Goal: Transaction & Acquisition: Obtain resource

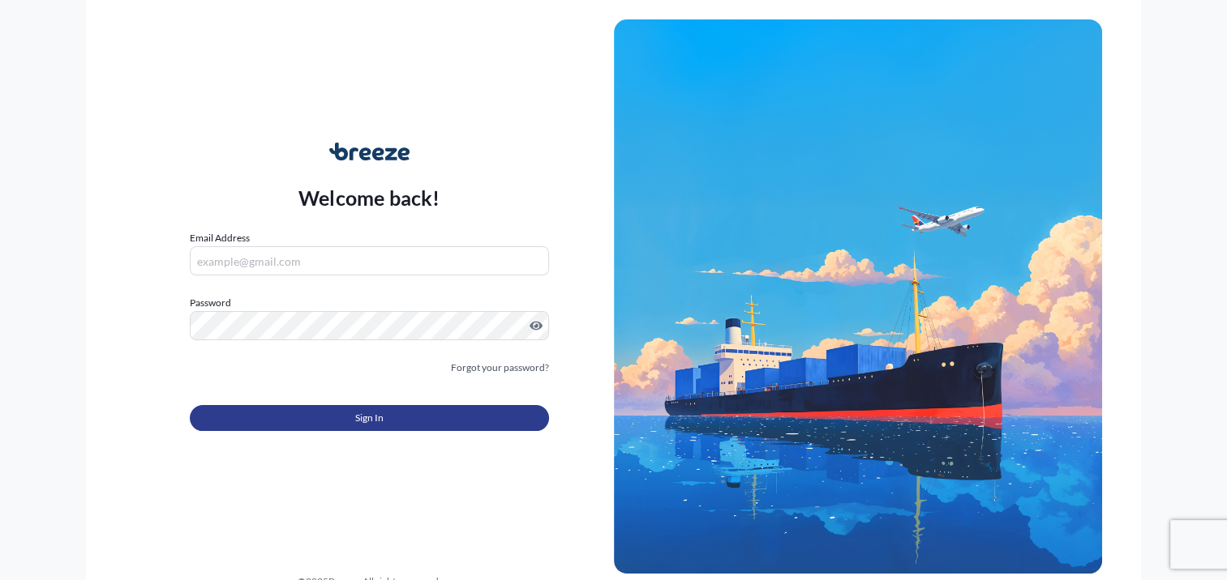
type input "[PERSON_NAME][EMAIL_ADDRESS][DOMAIN_NAME]"
click at [311, 417] on button "Sign In" at bounding box center [369, 418] width 358 height 26
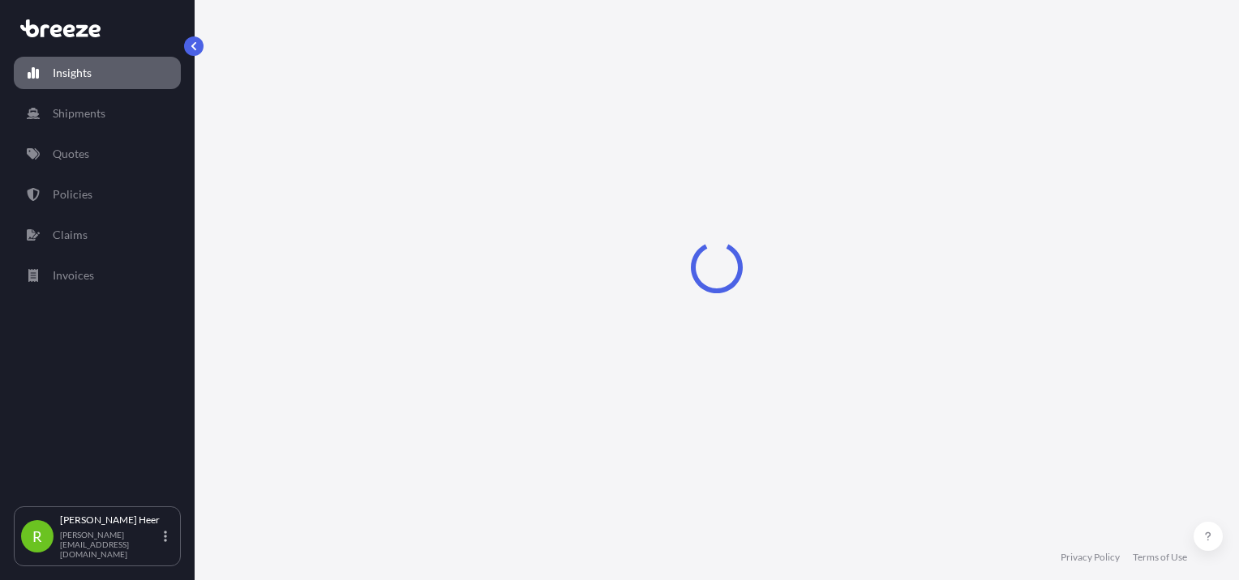
select select "2025"
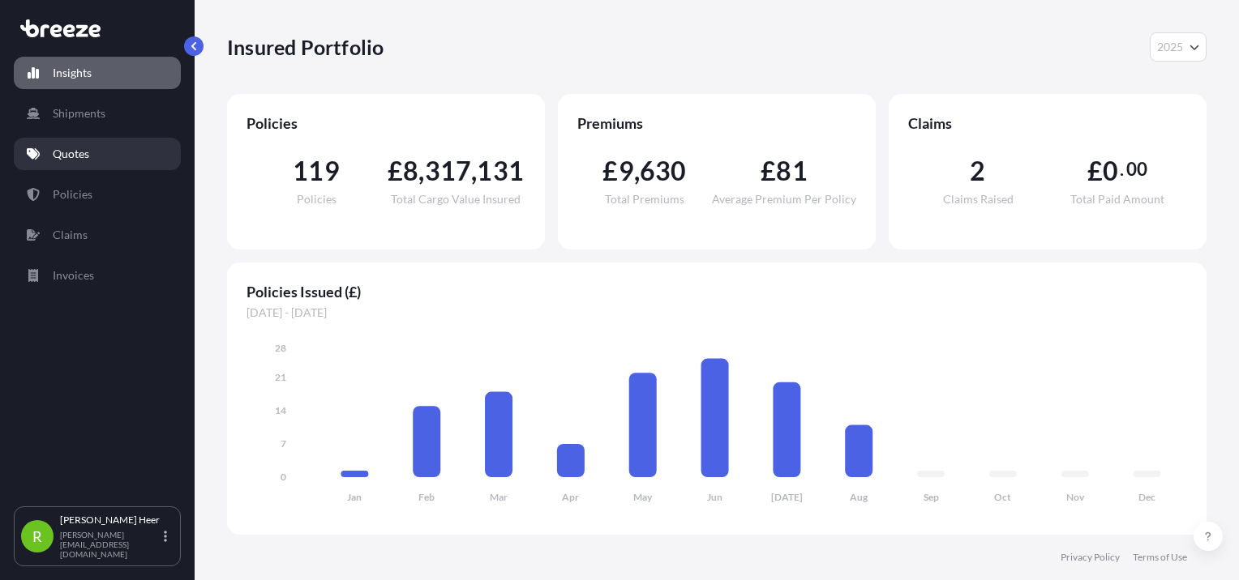
click at [107, 152] on link "Quotes" at bounding box center [97, 154] width 167 height 32
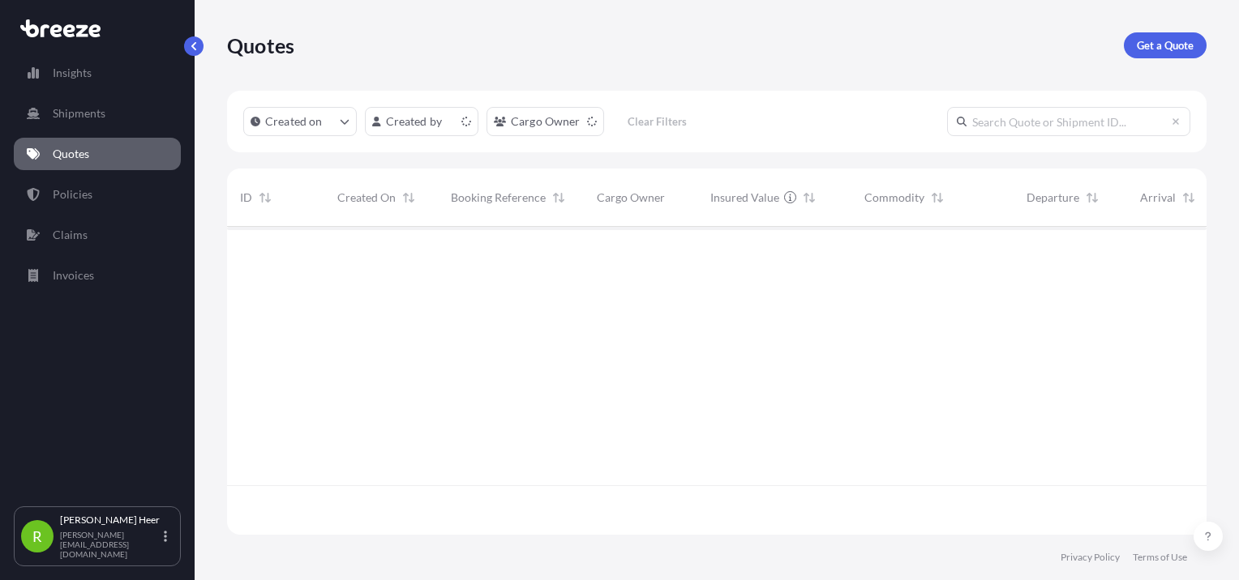
scroll to position [305, 966]
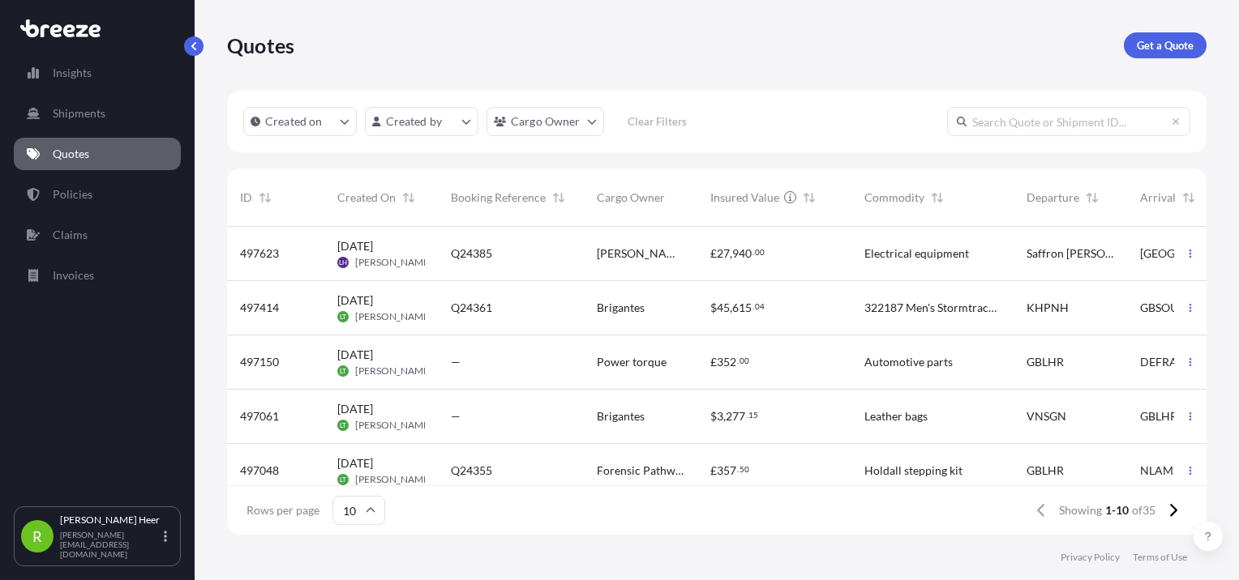
click at [613, 246] on span "[PERSON_NAME] & [PERSON_NAME]" at bounding box center [641, 254] width 88 height 16
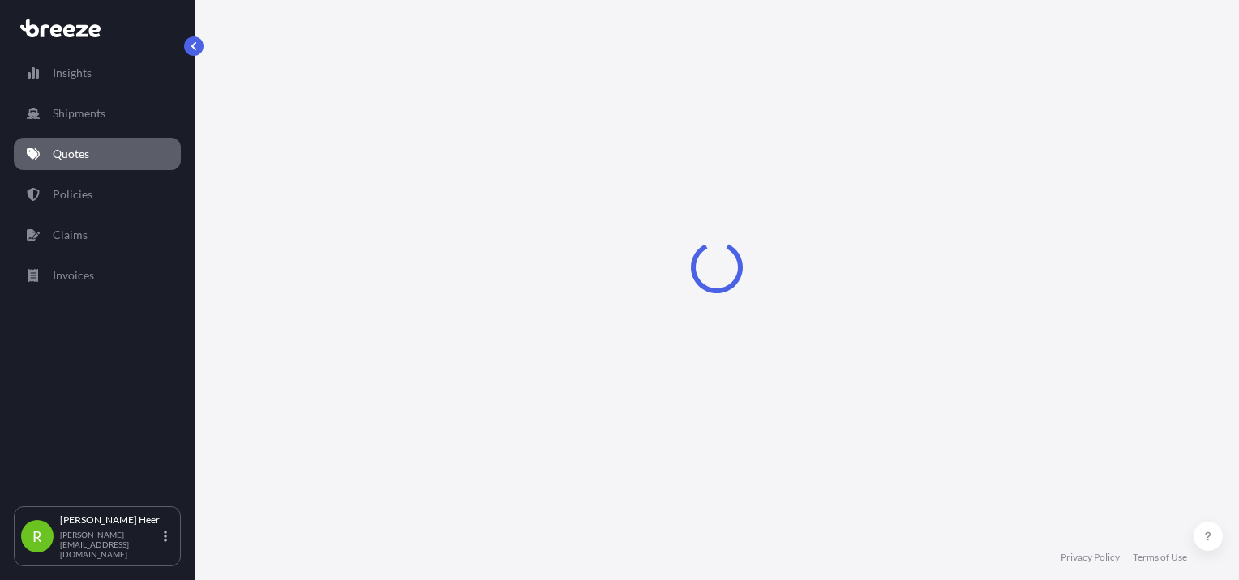
select select "Road"
select select "1"
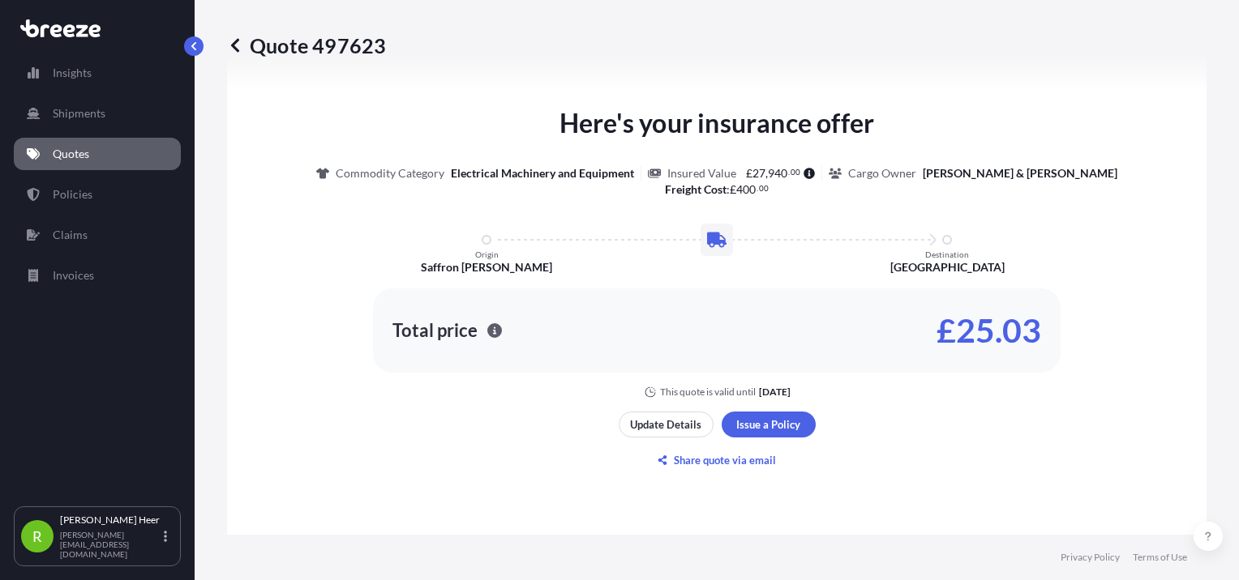
scroll to position [107, 0]
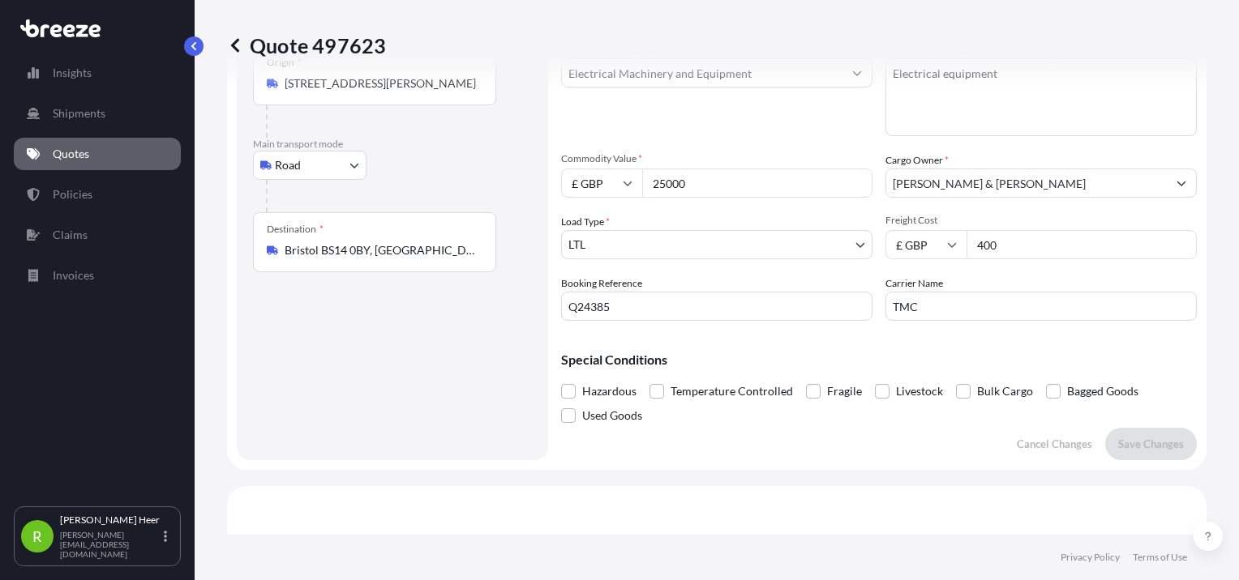
drag, startPoint x: 642, startPoint y: 312, endPoint x: 308, endPoint y: 275, distance: 336.1
click at [307, 276] on form "Route Details Place of loading Road Road Rail Origin * [GEOGRAPHIC_DATA][PERSON…" at bounding box center [716, 227] width 979 height 486
type input "J44648"
click at [825, 344] on div "Special Conditions Hazardous Temperature Controlled Fragile Livestock Bulk Carg…" at bounding box center [879, 381] width 636 height 94
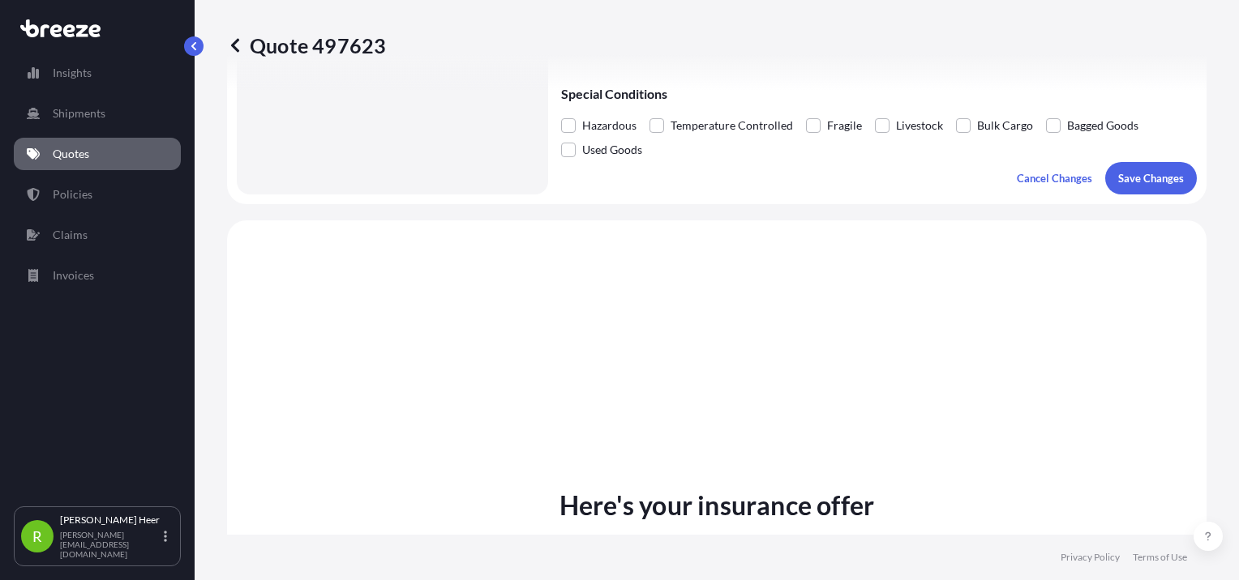
scroll to position [431, 0]
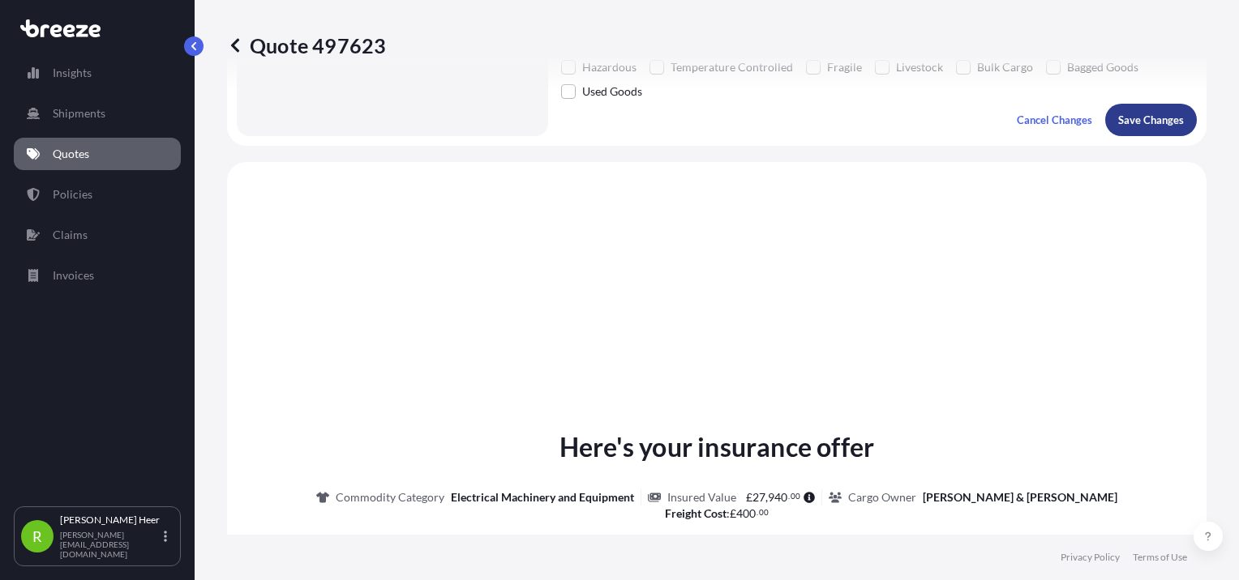
click at [1129, 122] on p "Save Changes" at bounding box center [1151, 120] width 66 height 16
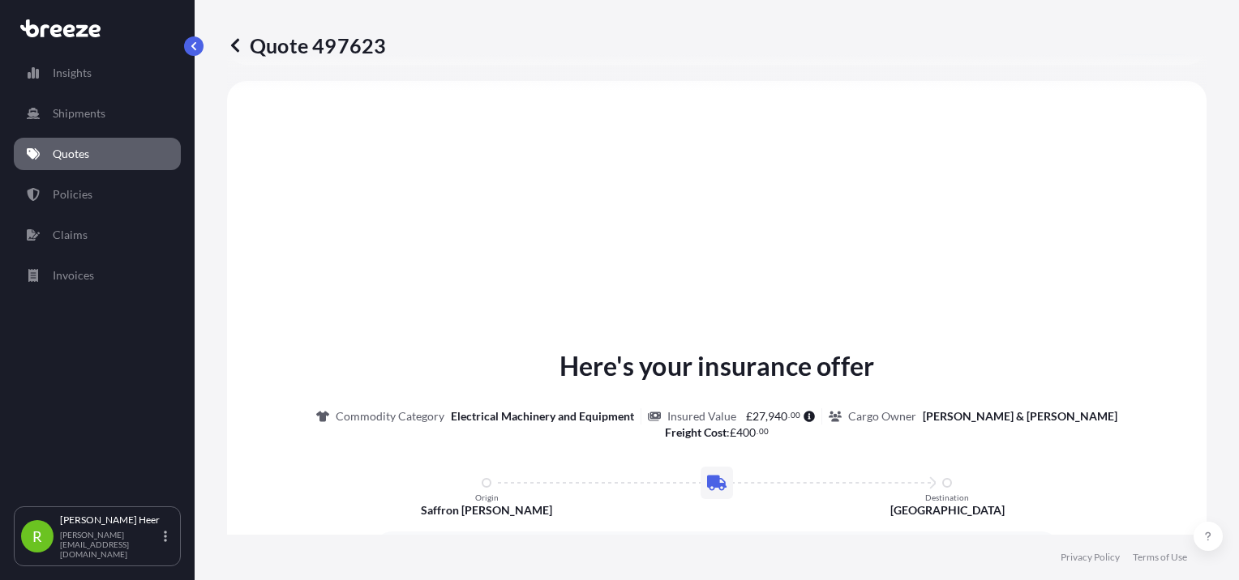
select select "Road"
select select "1"
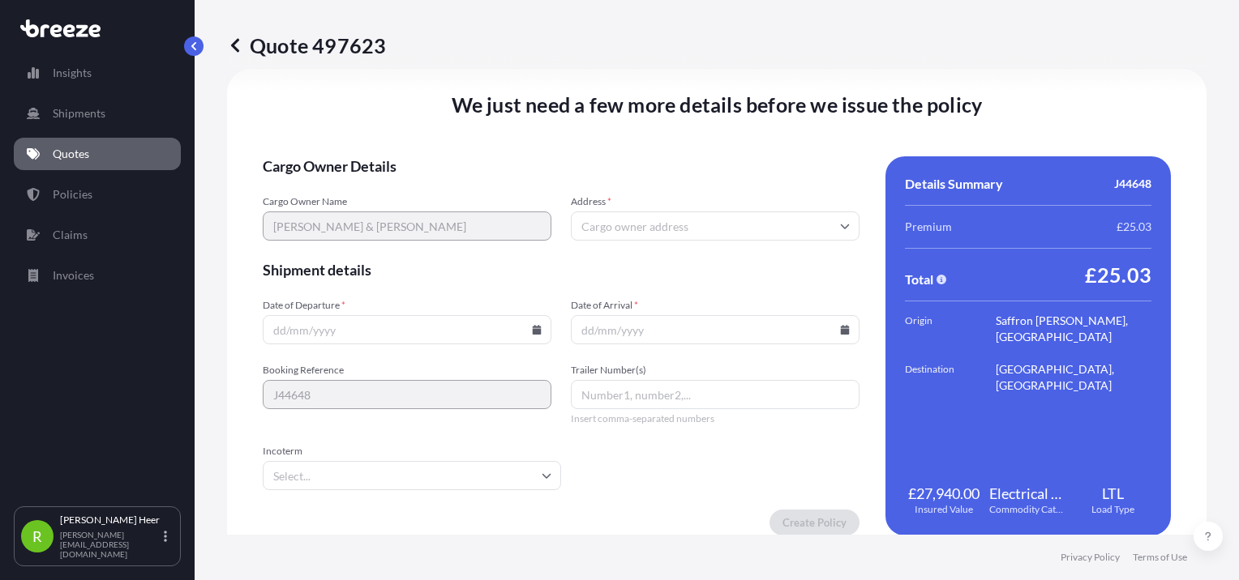
scroll to position [2021, 0]
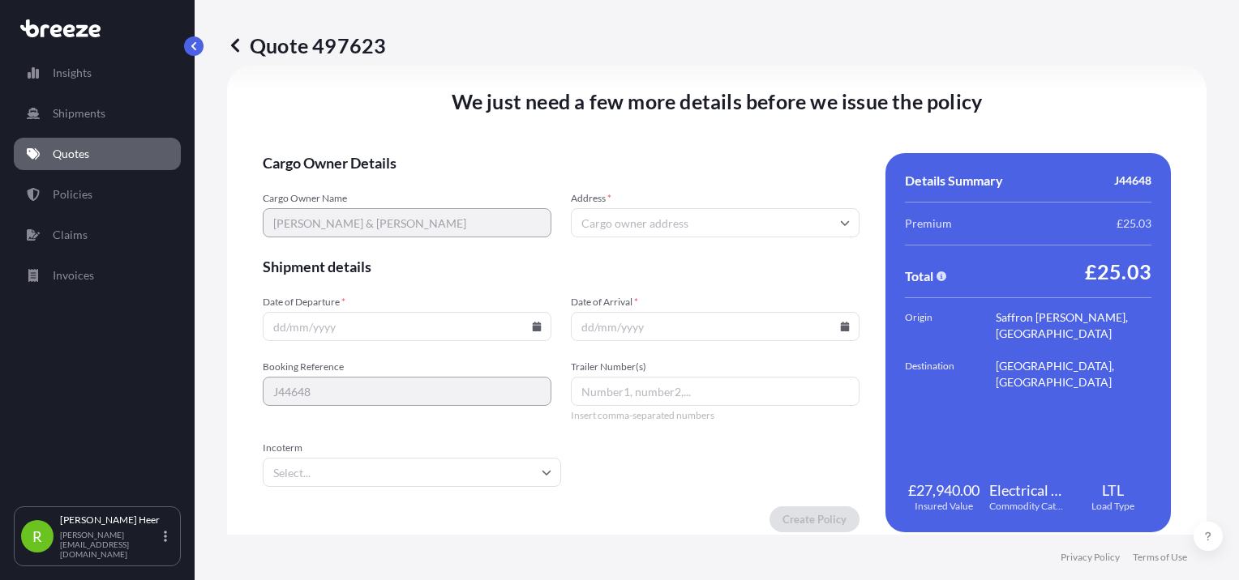
click at [662, 222] on input "Address *" at bounding box center [715, 222] width 289 height 29
click at [743, 221] on input "Address *" at bounding box center [715, 222] width 289 height 29
paste input "[STREET_ADDRESS]"
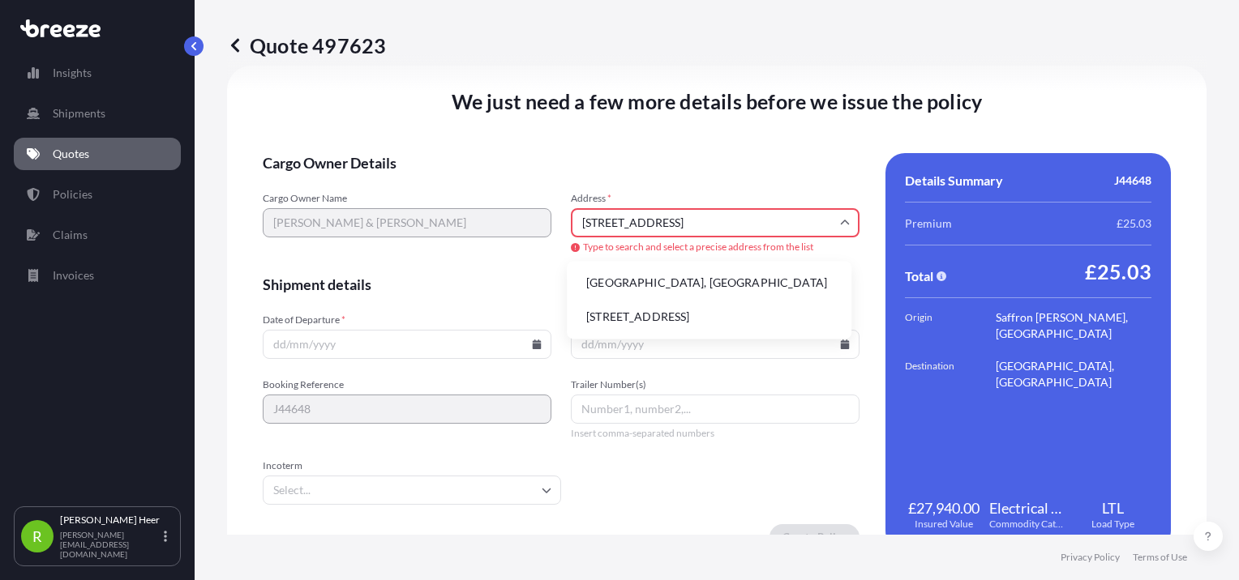
click at [704, 278] on li "[GEOGRAPHIC_DATA], [GEOGRAPHIC_DATA]" at bounding box center [709, 283] width 272 height 31
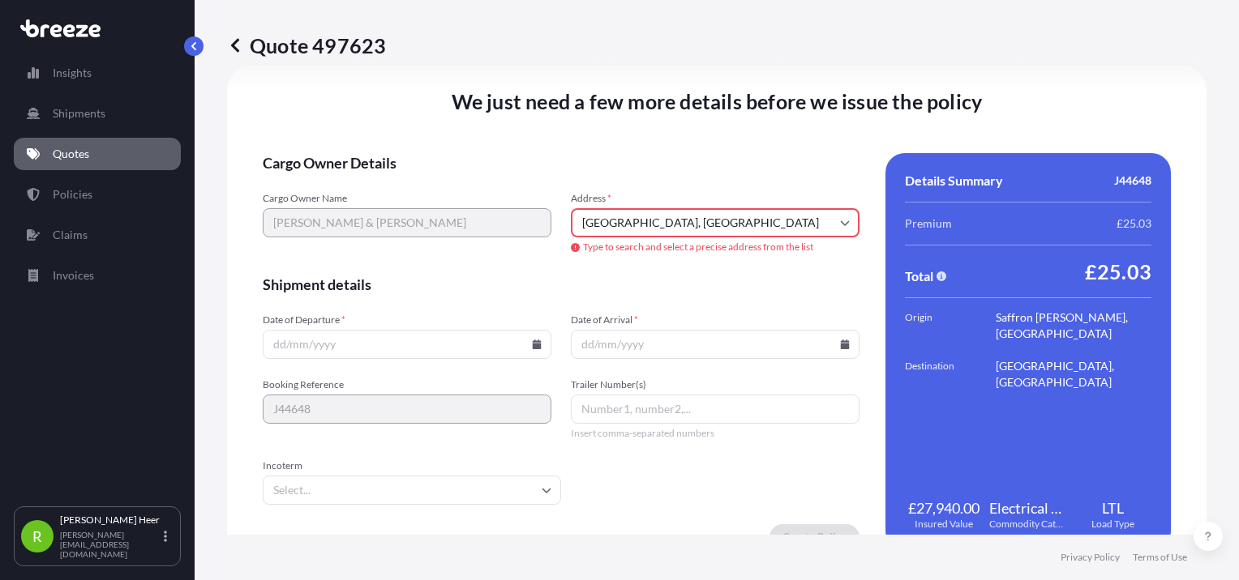
type input "Hawkfield Wy, [GEOGRAPHIC_DATA], [GEOGRAPHIC_DATA]"
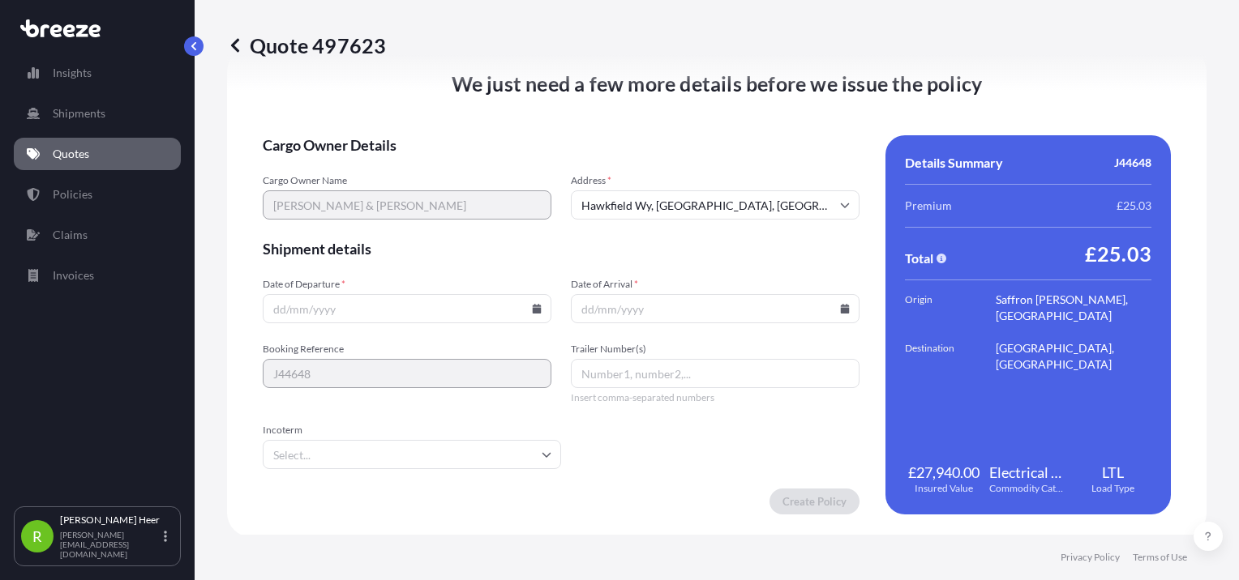
scroll to position [2021, 0]
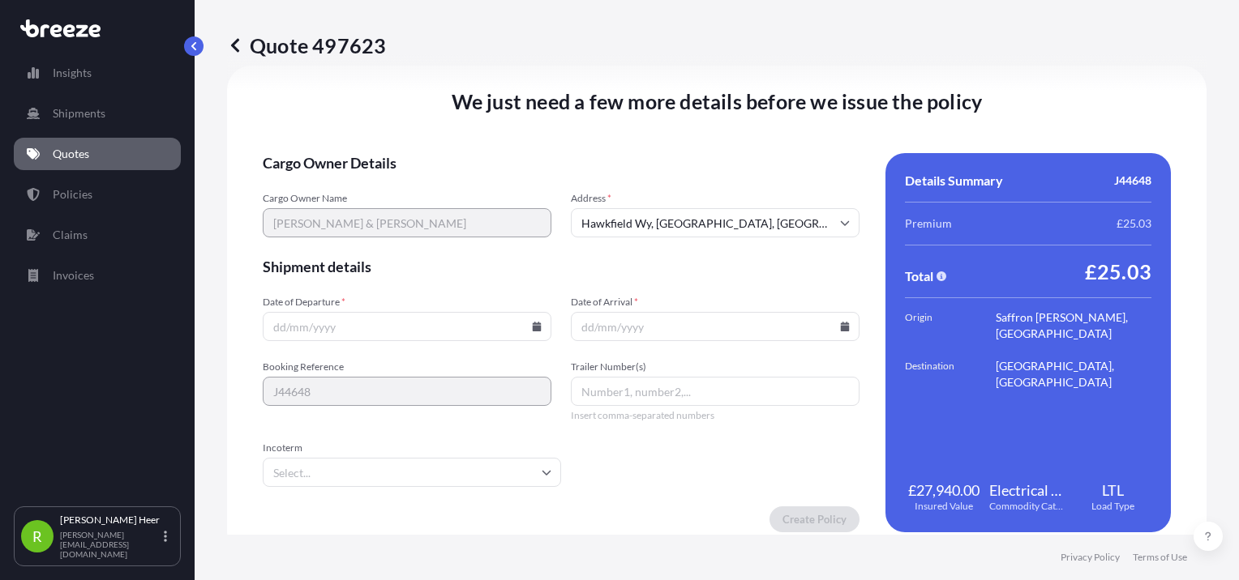
click at [740, 270] on span "Shipment details" at bounding box center [561, 266] width 597 height 19
click at [530, 331] on input "Date of Departure *" at bounding box center [407, 326] width 289 height 29
click at [438, 320] on input "Date of Departure *" at bounding box center [407, 326] width 289 height 29
click at [538, 330] on input "Date of Departure *" at bounding box center [407, 326] width 289 height 29
click at [533, 323] on icon at bounding box center [537, 327] width 9 height 10
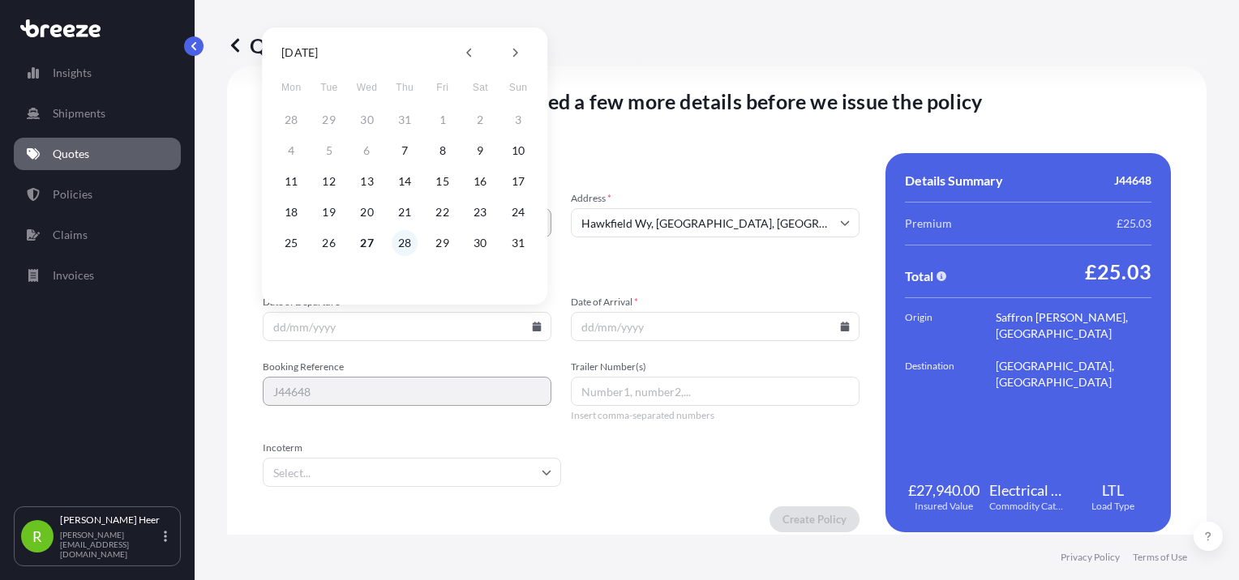
click at [409, 246] on button "28" at bounding box center [405, 243] width 26 height 26
type input "[DATE]"
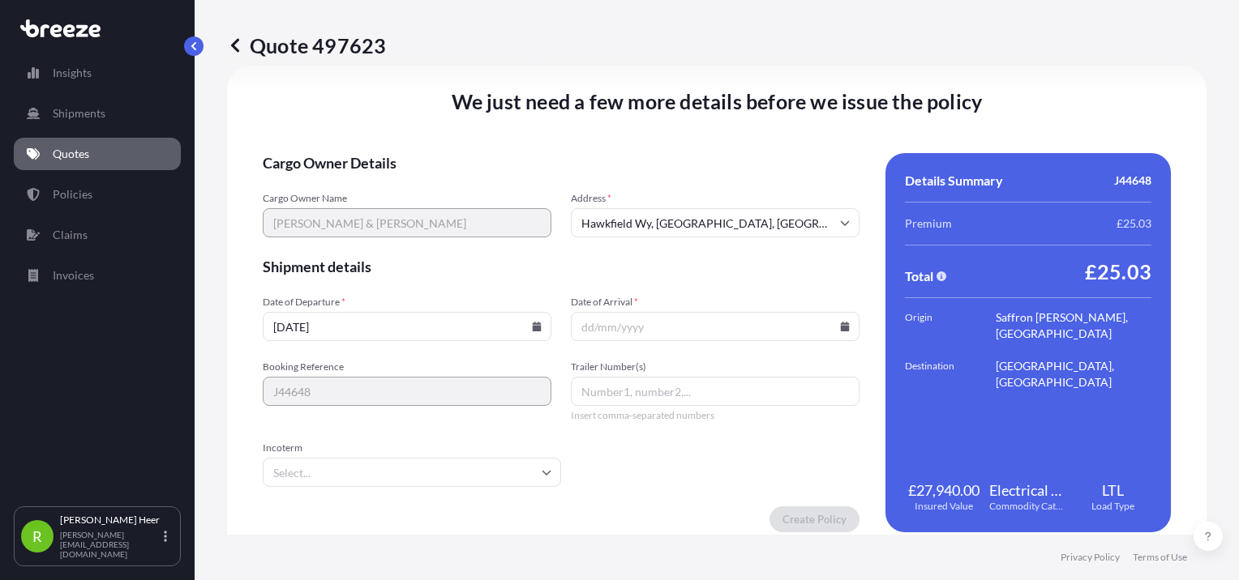
click at [841, 328] on icon at bounding box center [845, 327] width 9 height 10
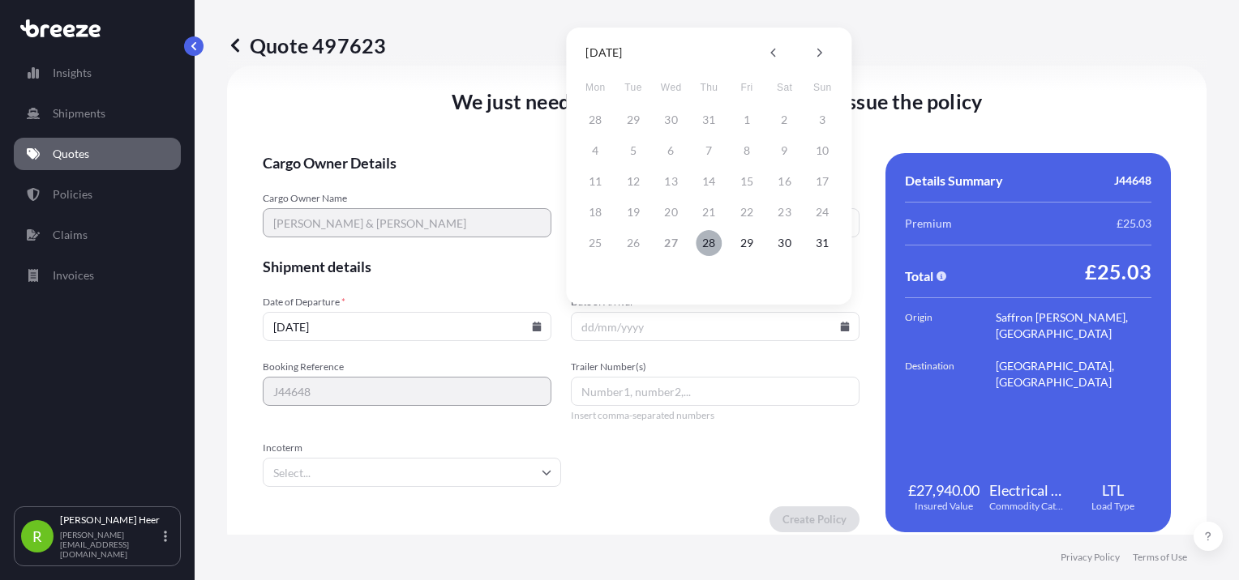
click at [712, 253] on button "28" at bounding box center [709, 243] width 26 height 26
type input "[DATE]"
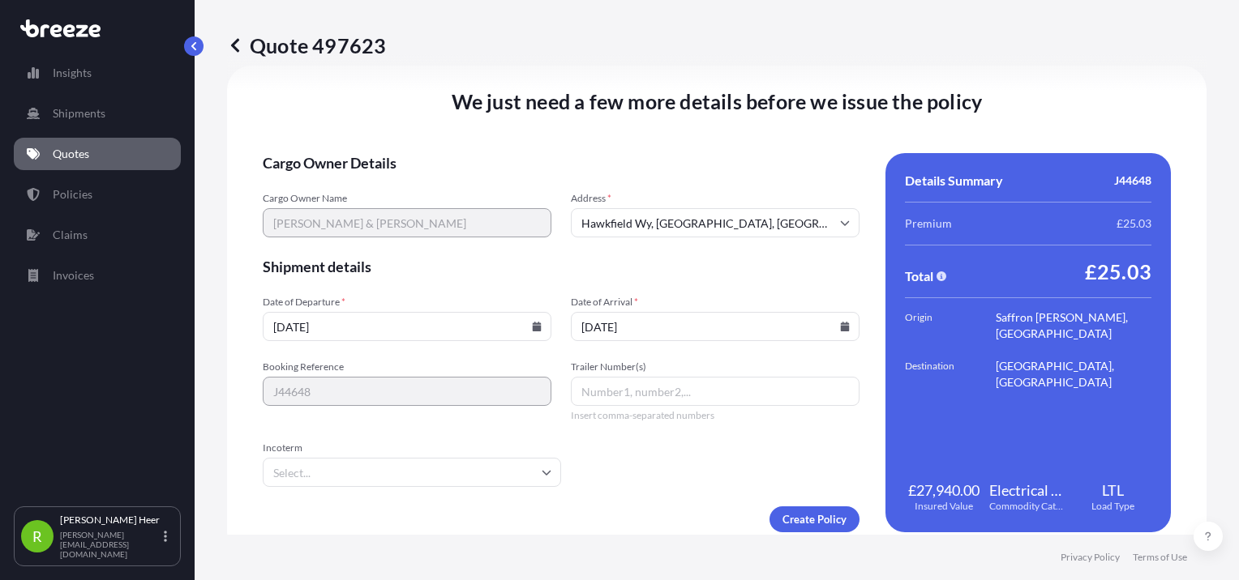
click at [752, 251] on form "Cargo Owner Details Cargo Owner Name [PERSON_NAME] & [PERSON_NAME] Address * [G…" at bounding box center [561, 342] width 597 height 379
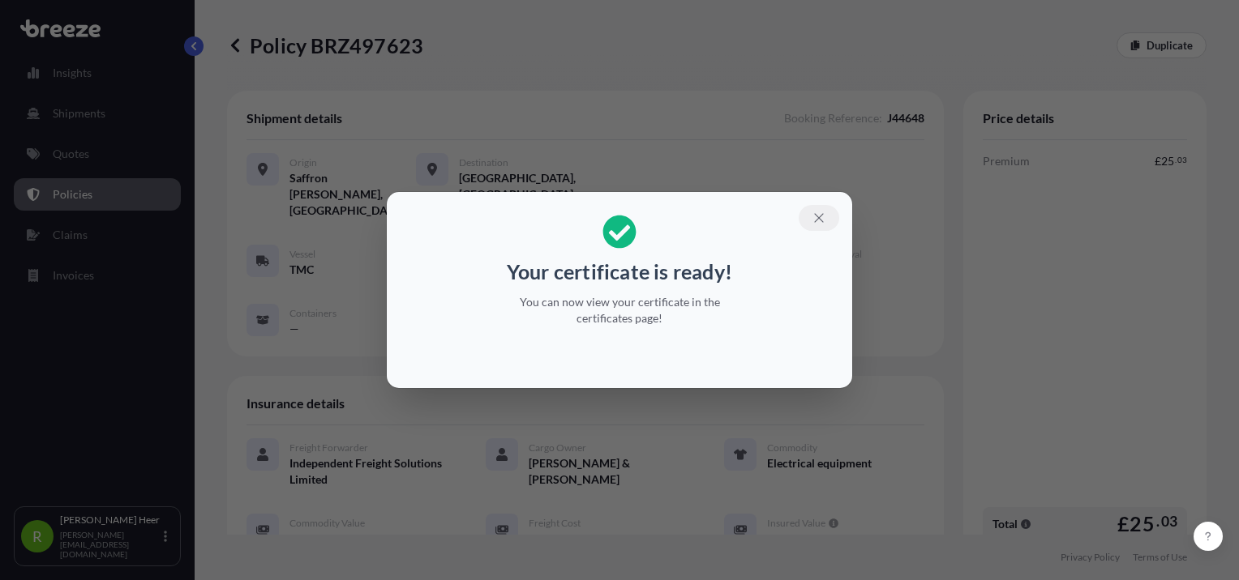
click at [816, 224] on icon "button" at bounding box center [819, 218] width 15 height 15
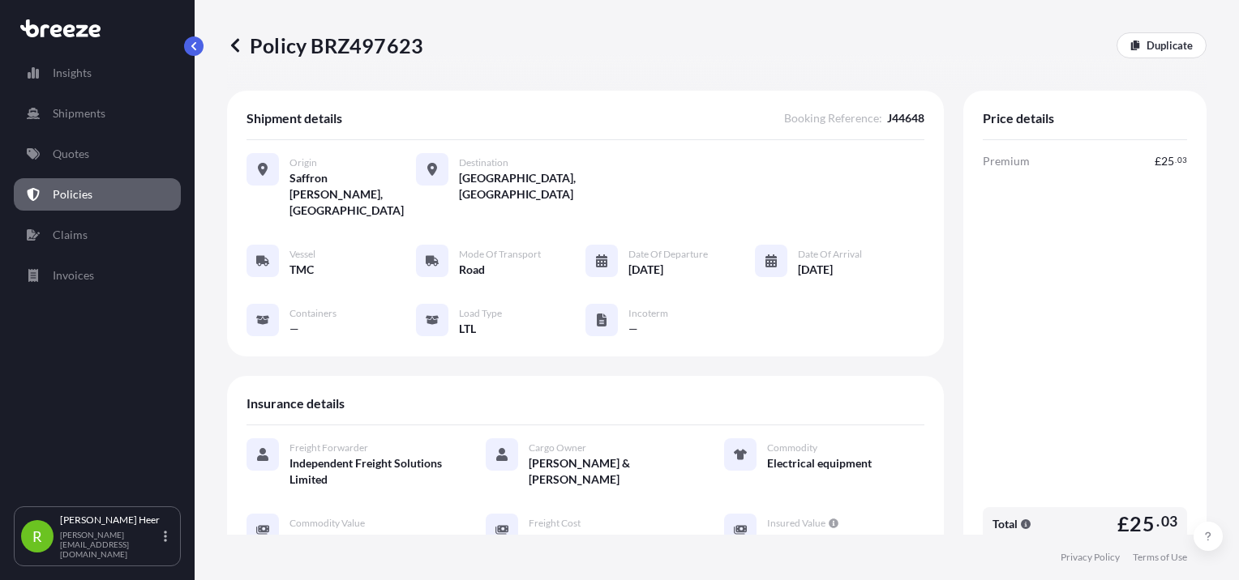
click at [379, 50] on p "Policy BRZ497623" at bounding box center [325, 45] width 196 height 26
copy p "BRZ497623"
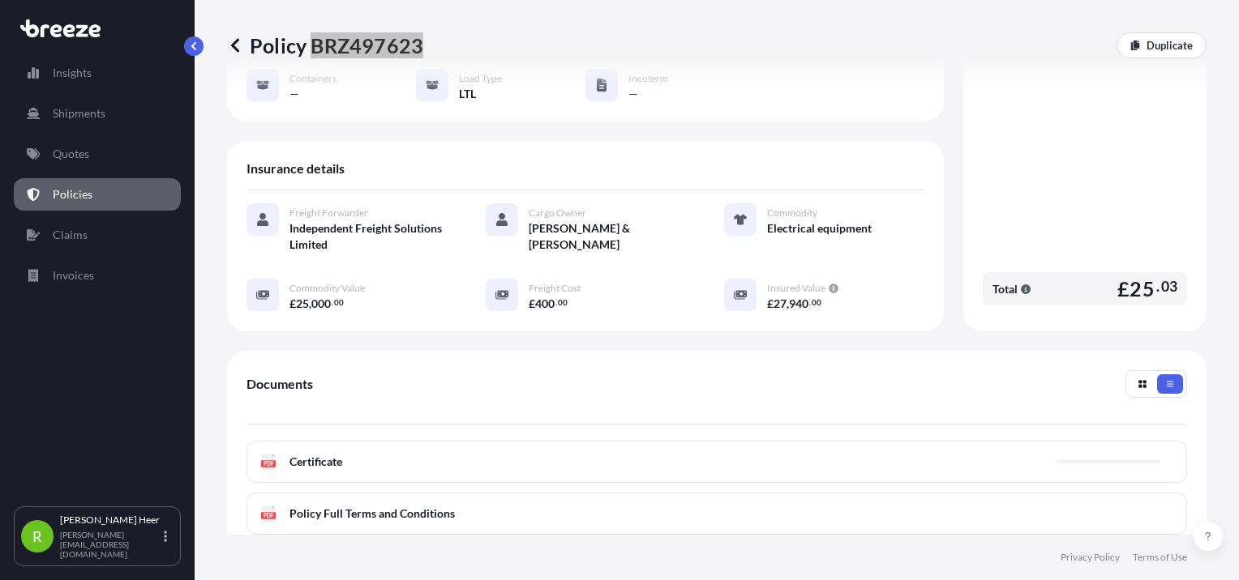
scroll to position [324, 0]
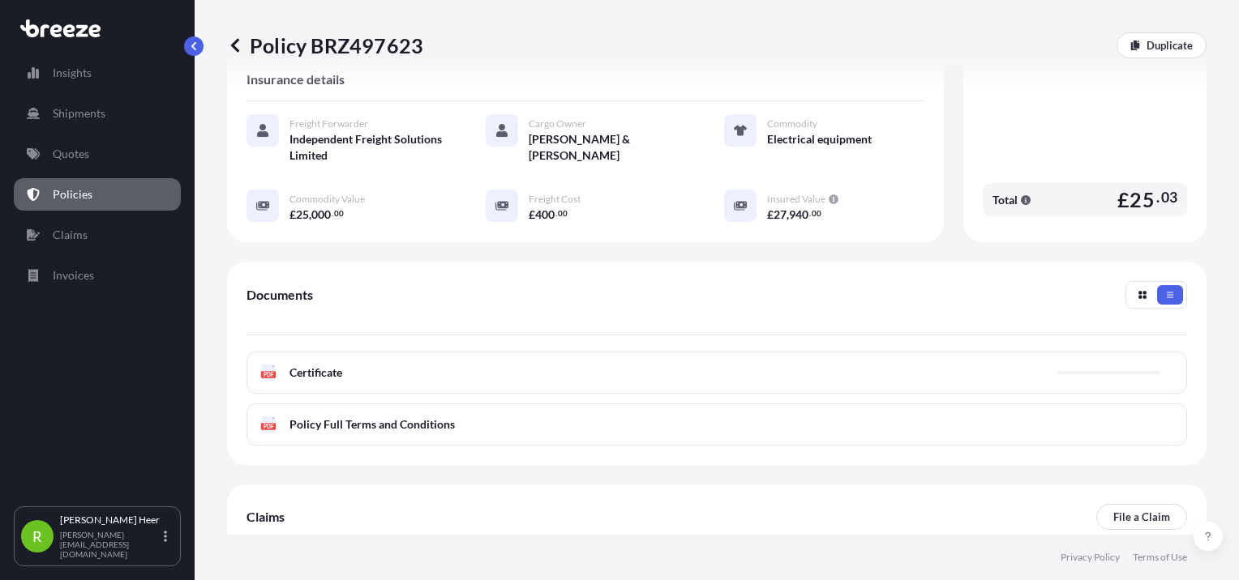
click at [389, 352] on div "PDF Certificate" at bounding box center [716, 373] width 940 height 42
click at [1094, 365] on p "Try again." at bounding box center [1115, 373] width 46 height 16
click at [508, 352] on div "PDF Certificate Error loading file. Please try again. Try again." at bounding box center [716, 373] width 940 height 42
click at [477, 352] on div "PDF Certificate Error loading file. Please try again. Try again." at bounding box center [716, 373] width 940 height 42
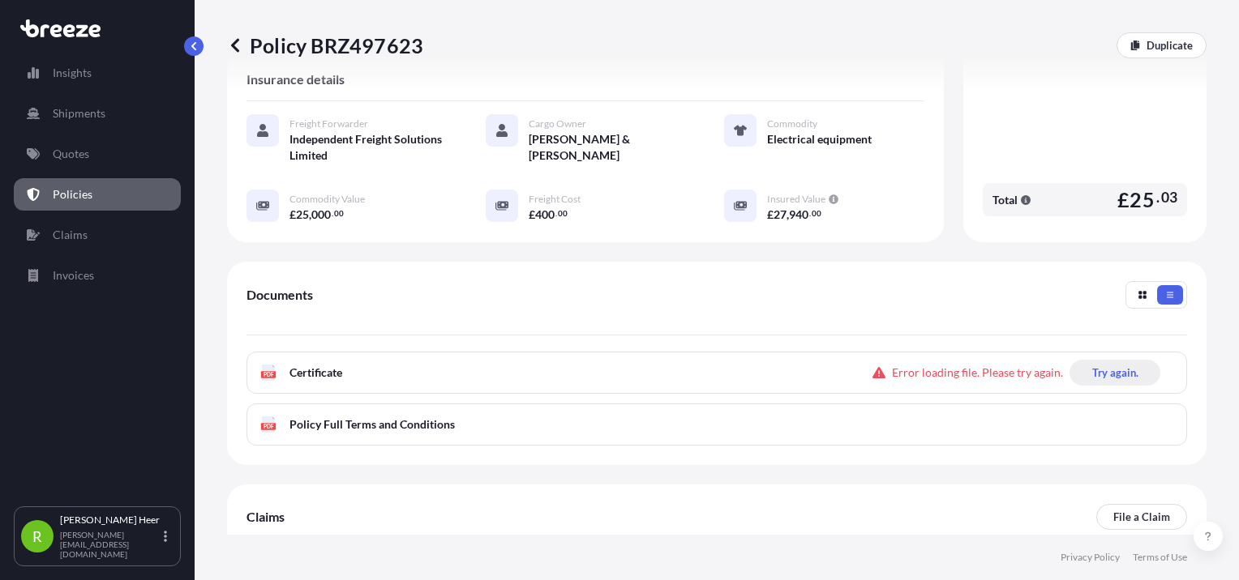
click at [1092, 365] on p "Try again." at bounding box center [1115, 373] width 46 height 16
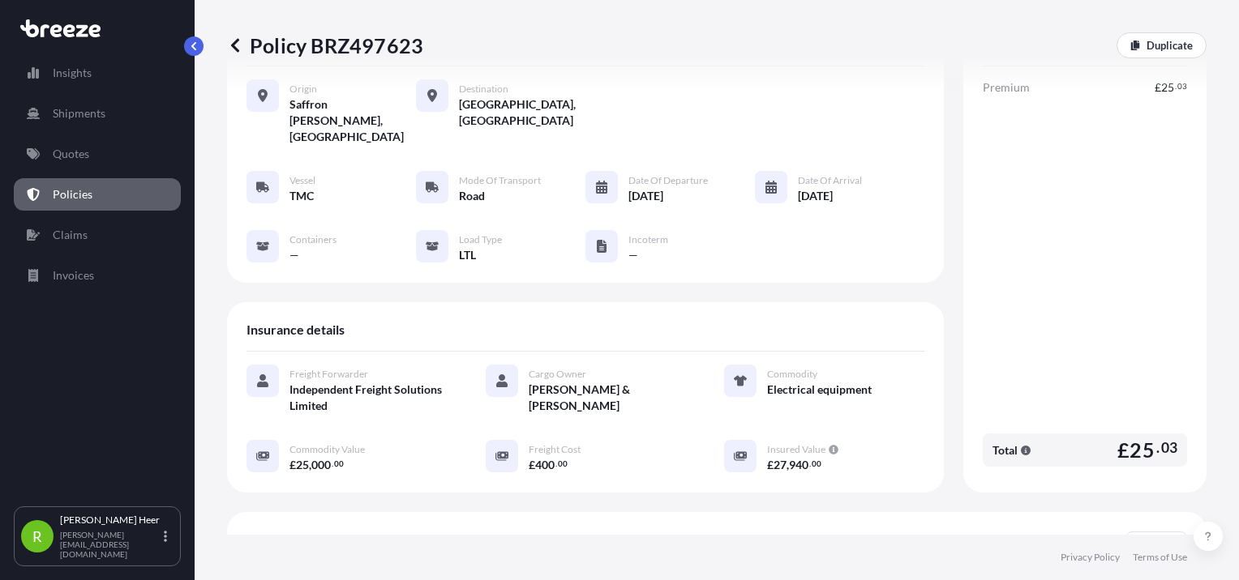
scroll to position [0, 0]
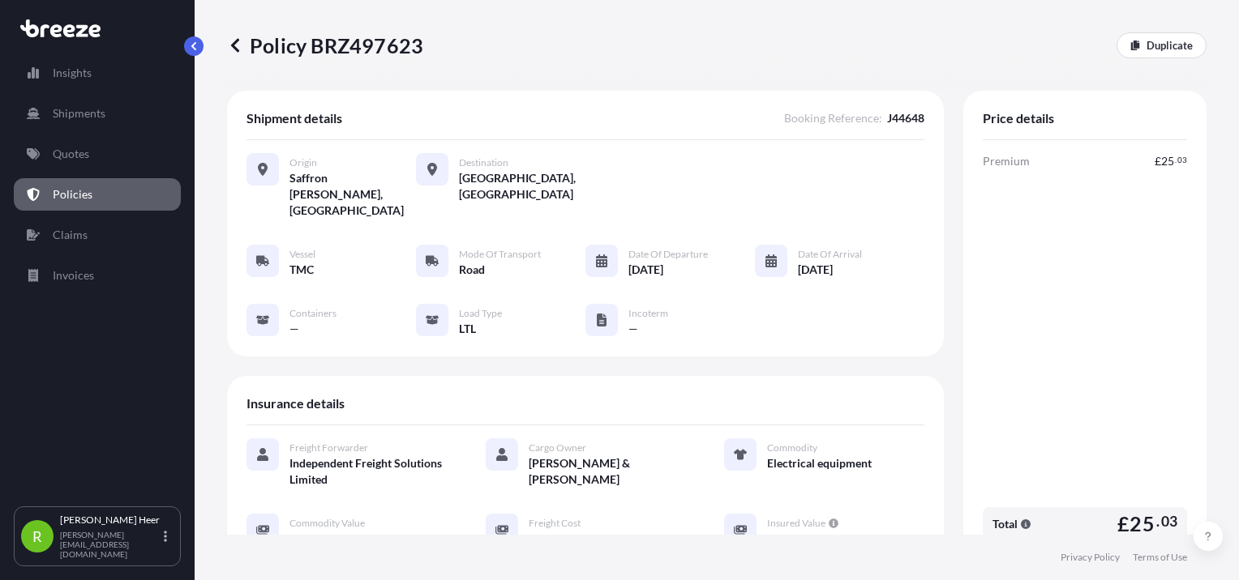
click at [357, 32] on p "Policy BRZ497623" at bounding box center [325, 45] width 196 height 26
drag, startPoint x: 357, startPoint y: 32, endPoint x: 347, endPoint y: 41, distance: 12.7
click at [347, 41] on p "Policy BRZ497623" at bounding box center [325, 45] width 196 height 26
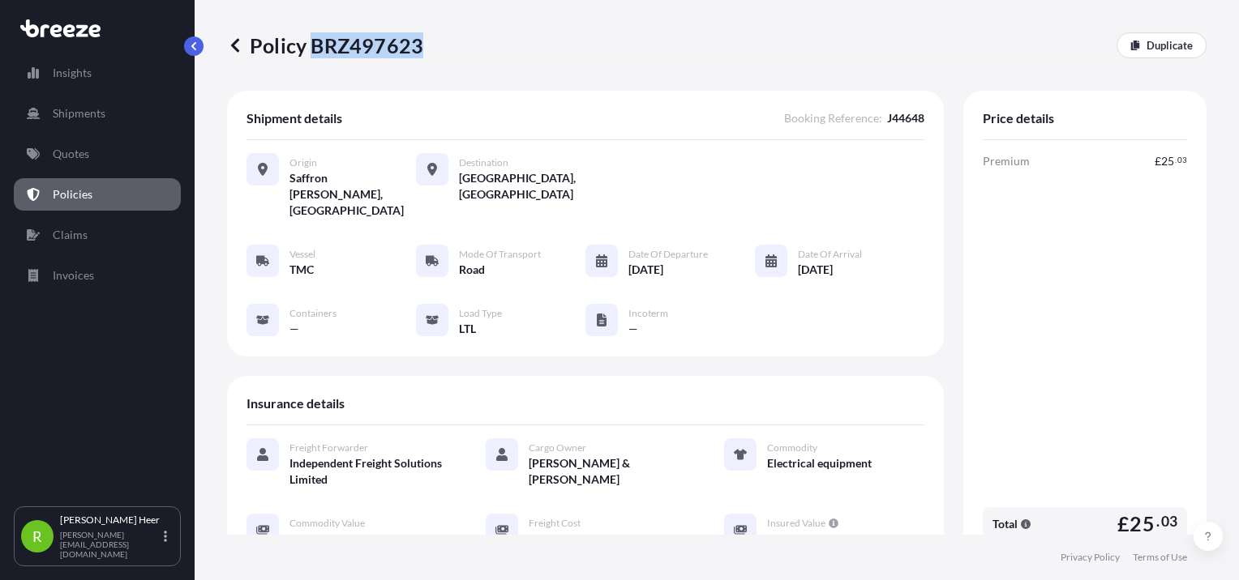
copy p "BRZ497623"
click at [93, 114] on p "Shipments" at bounding box center [79, 113] width 53 height 16
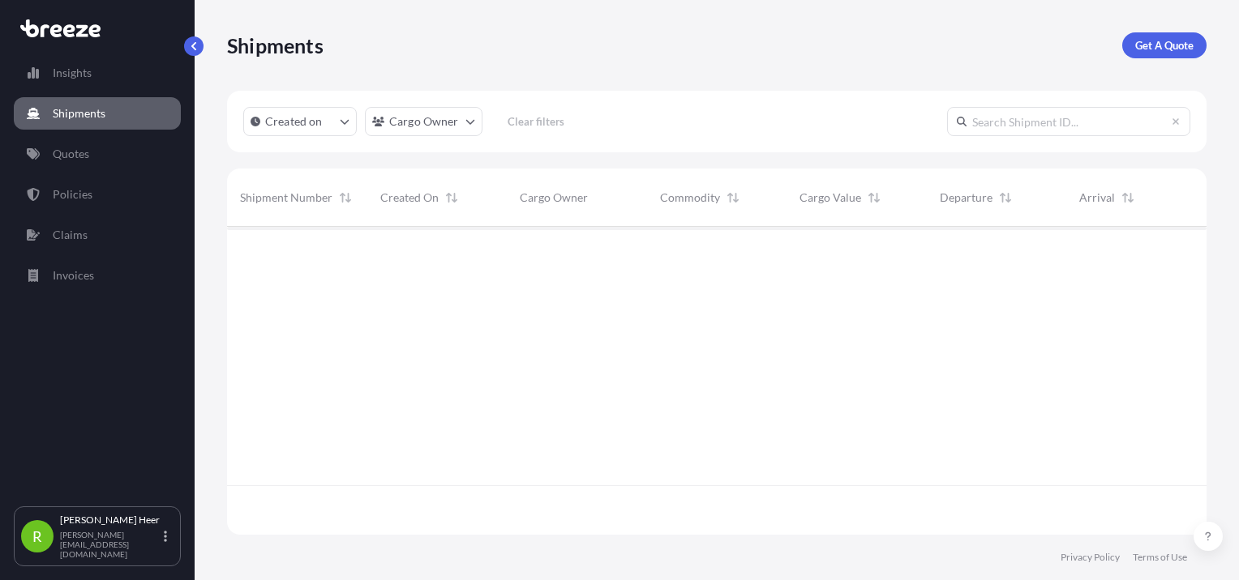
scroll to position [353, 966]
click at [1045, 128] on input "text" at bounding box center [1068, 121] width 243 height 29
paste input "BRZ497623"
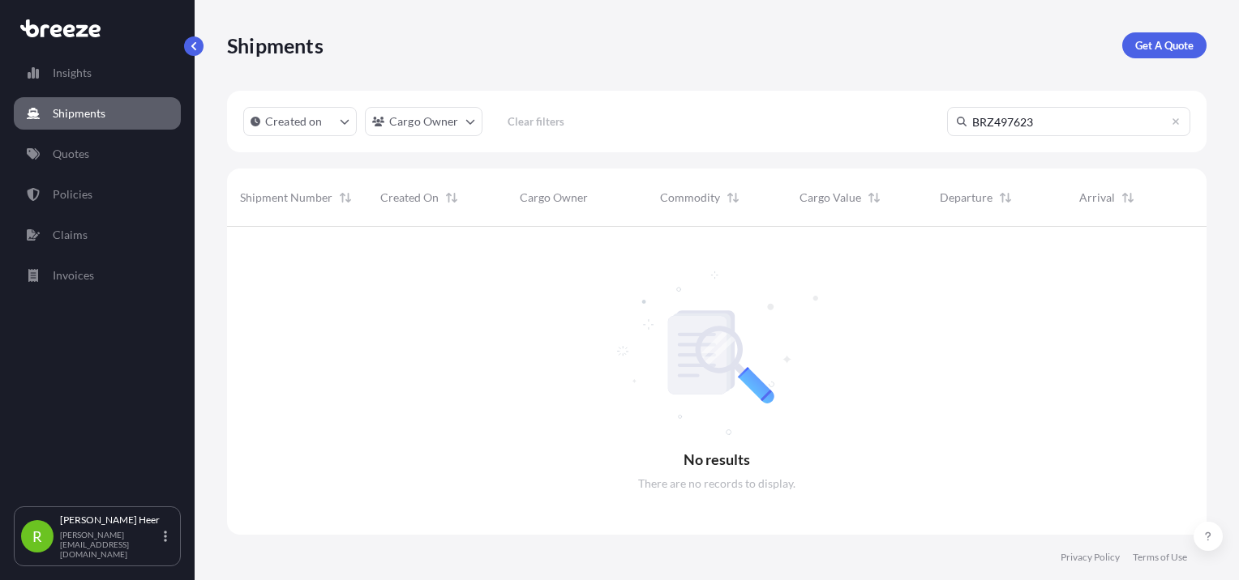
drag, startPoint x: 1046, startPoint y: 117, endPoint x: 472, endPoint y: 75, distance: 575.5
click at [472, 75] on div "Shipments Get A Quote Created on Cargo Owner Clear filters BRZ497623 No results…" at bounding box center [717, 267] width 1044 height 535
type input "J44648"
click at [45, 192] on link "Policies" at bounding box center [97, 194] width 167 height 32
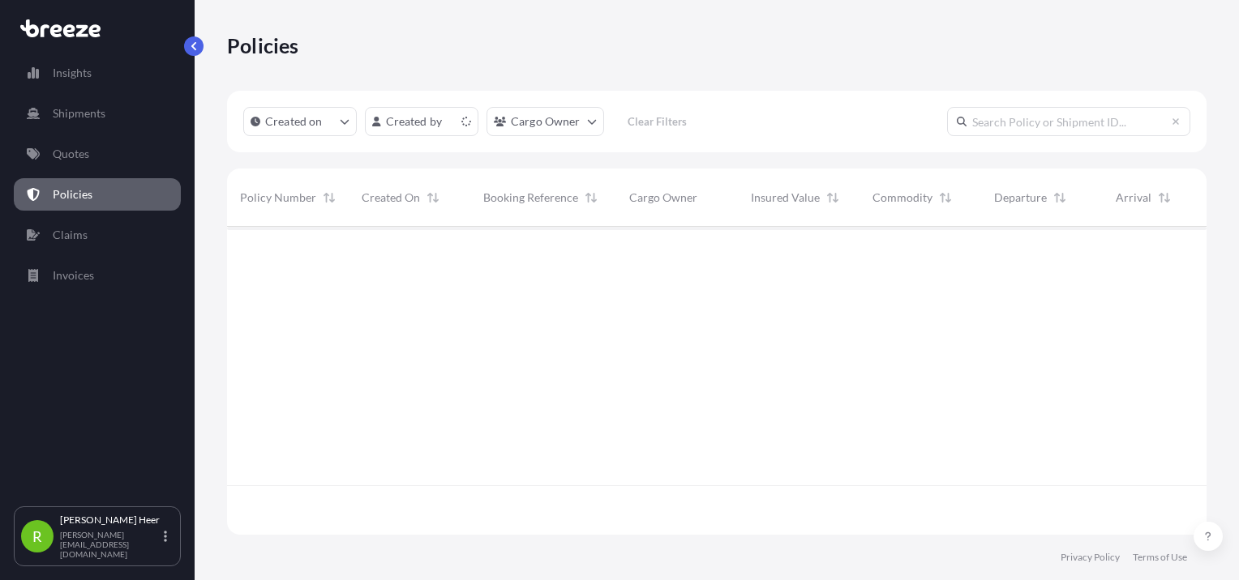
scroll to position [305, 966]
click at [1039, 111] on input "text" at bounding box center [1068, 121] width 243 height 29
paste input "BRZ497623"
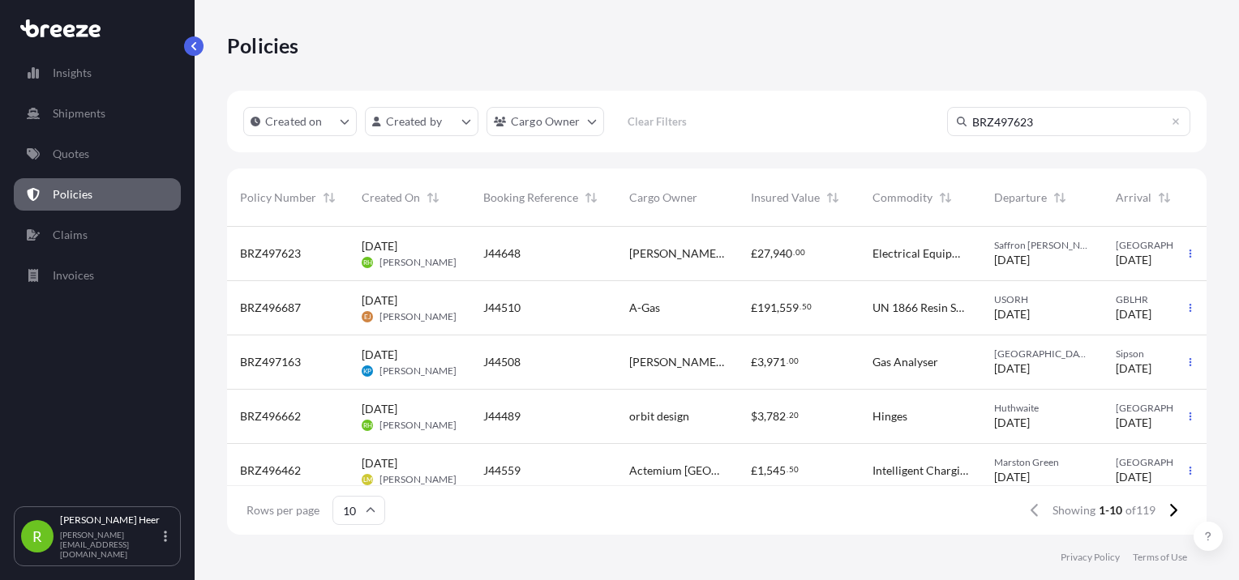
type input "BRZ497623"
click at [795, 258] on span "£ 27 , 940 . 00" at bounding box center [778, 253] width 54 height 11
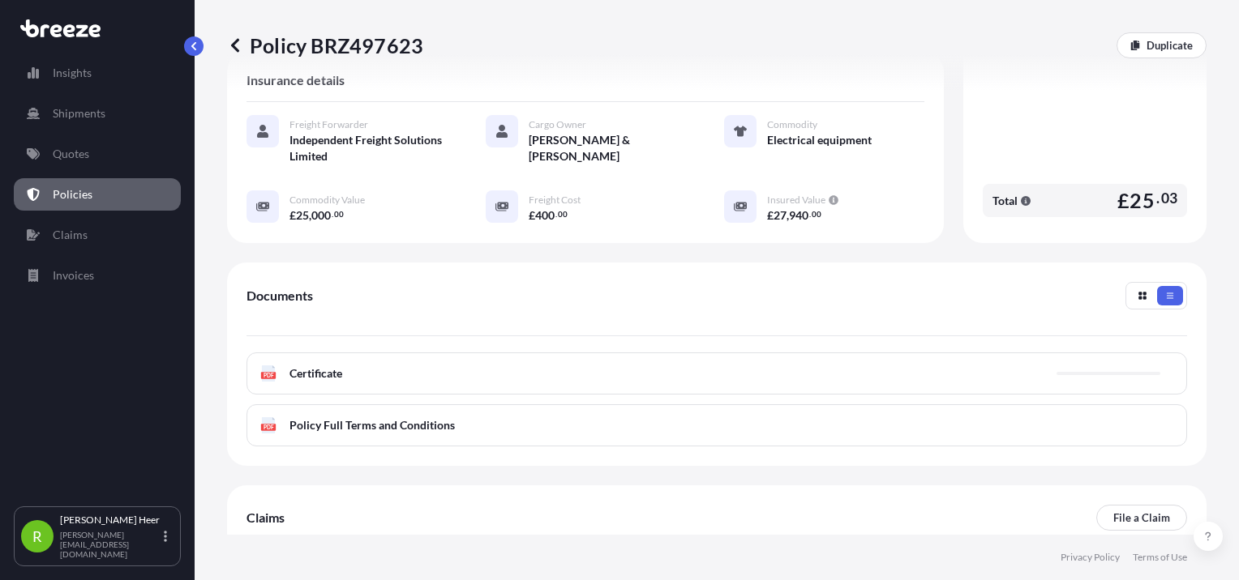
scroll to position [324, 0]
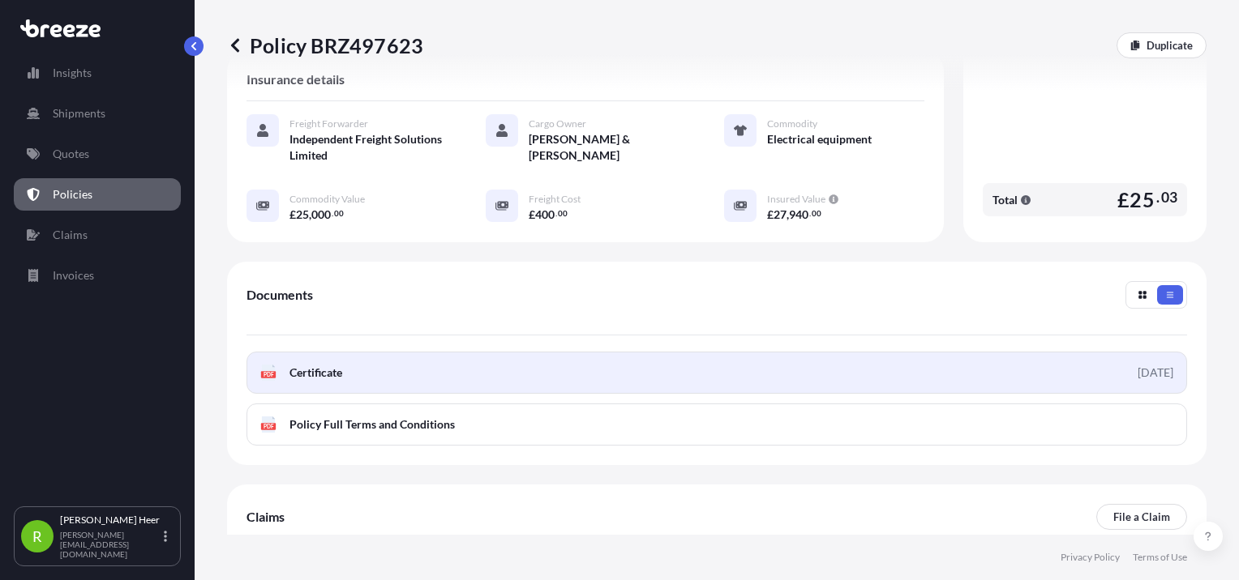
click at [817, 352] on link "PDF Certificate [DATE]" at bounding box center [716, 373] width 940 height 42
